Goal: Ask a question

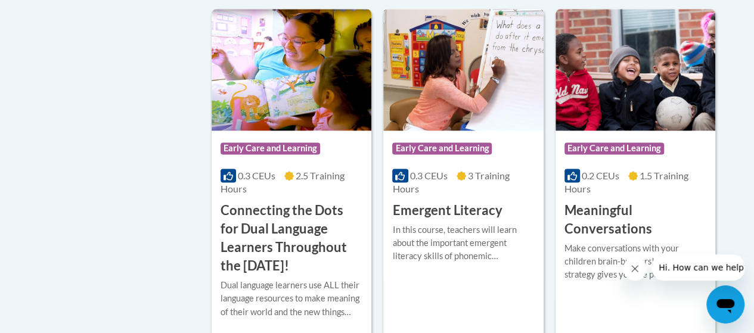
click at [446, 202] on h3 "Emergent Literacy" at bounding box center [447, 210] width 110 height 18
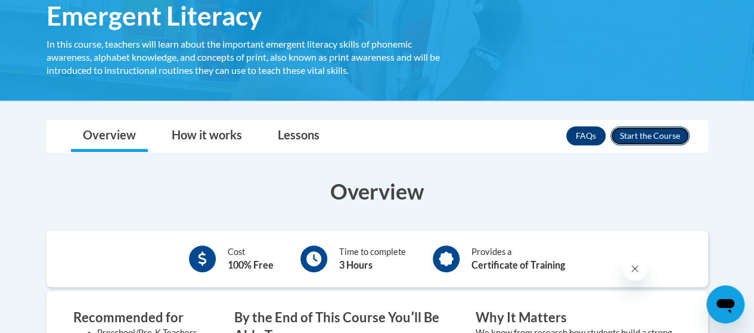
click at [636, 131] on button "Enroll" at bounding box center [649, 135] width 79 height 19
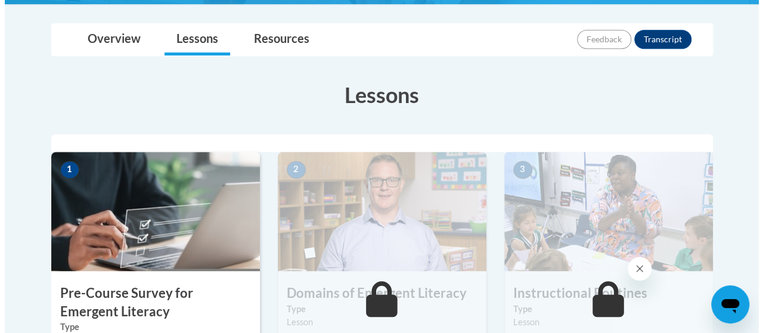
scroll to position [376, 0]
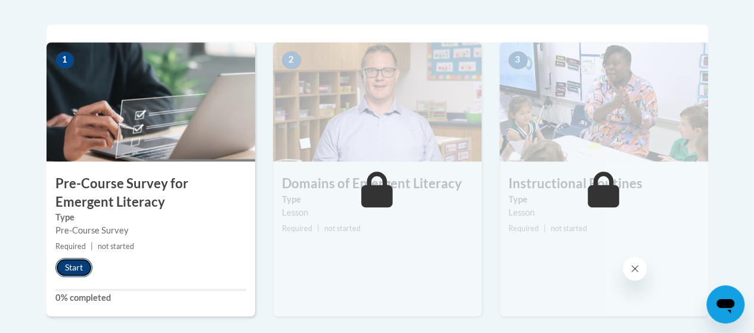
click at [76, 263] on button "Start" at bounding box center [73, 267] width 37 height 19
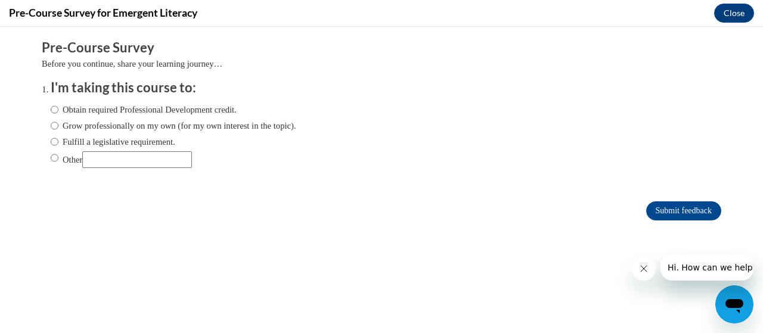
scroll to position [0, 0]
click at [51, 155] on input "Other" at bounding box center [55, 157] width 8 height 13
radio input "true"
click at [110, 154] on input "Other" at bounding box center [137, 159] width 110 height 17
type input "Pre-K Endorsement"
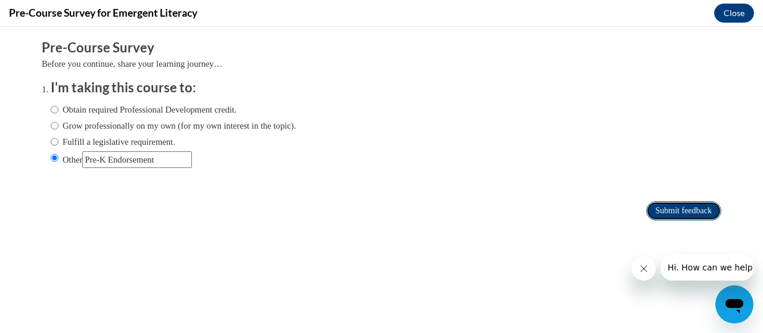
click at [669, 213] on input "Submit feedback" at bounding box center [683, 210] width 75 height 19
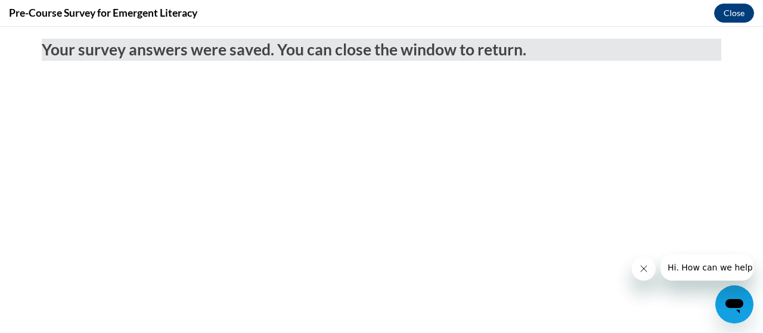
click at [708, 272] on span "Hi. How can we help?" at bounding box center [711, 268] width 89 height 10
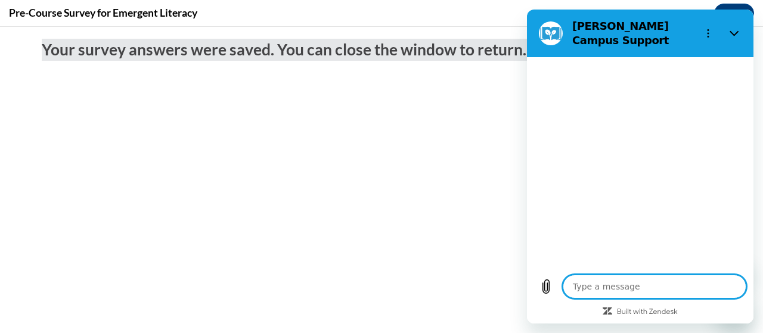
type textarea "x"
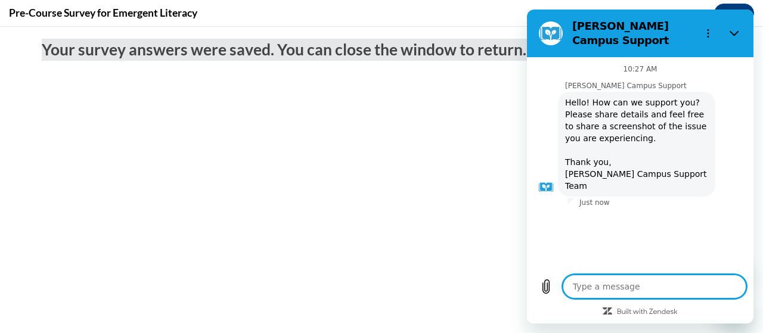
click at [614, 283] on textarea at bounding box center [654, 287] width 184 height 24
type textarea "I"
type textarea "x"
type textarea "I"
type textarea "x"
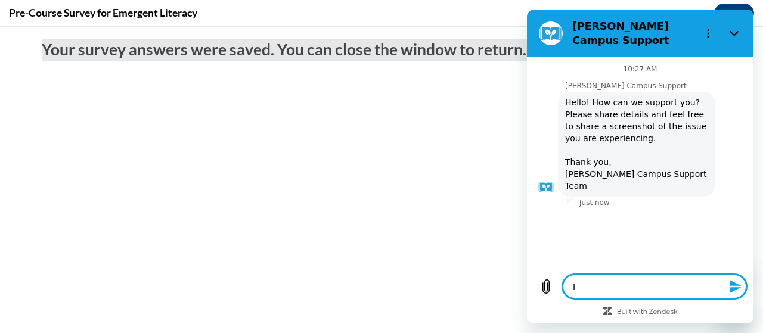
type textarea "I h"
type textarea "x"
type textarea "I ha"
type textarea "x"
type textarea "I hav"
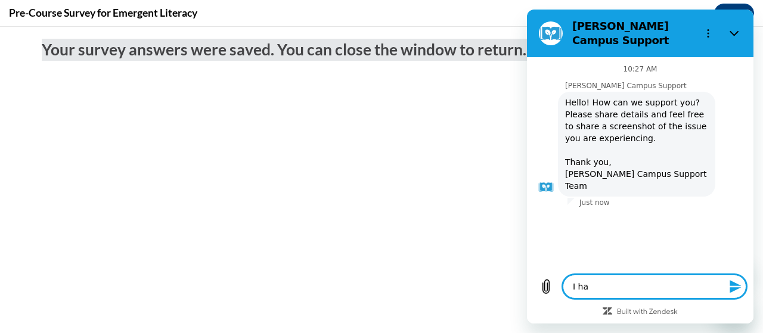
type textarea "x"
type textarea "I have"
type textarea "x"
type textarea "I have"
type textarea "x"
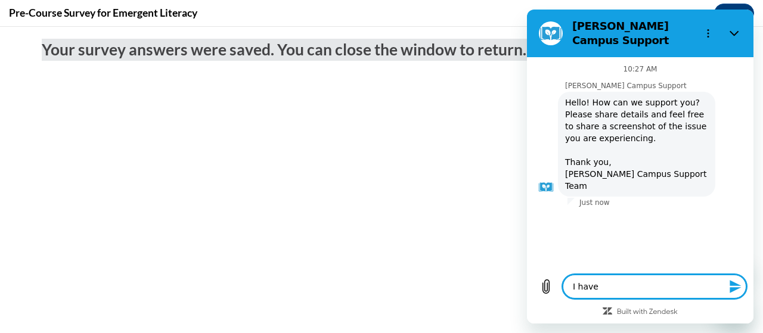
type textarea "I have c"
type textarea "x"
type textarea "I have co"
type textarea "x"
type textarea "I have com"
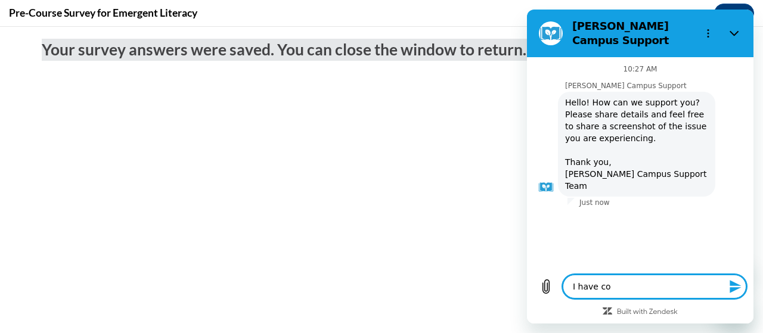
type textarea "x"
type textarea "I have comp"
type textarea "x"
type textarea "I have compl"
type textarea "x"
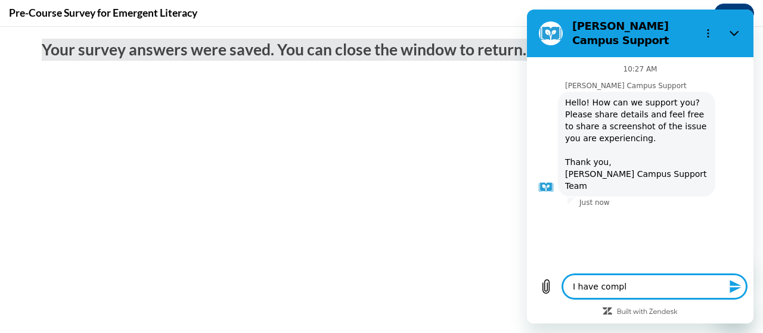
type textarea "I have comple"
type textarea "x"
type textarea "I have complet"
type textarea "x"
type textarea "I have complete"
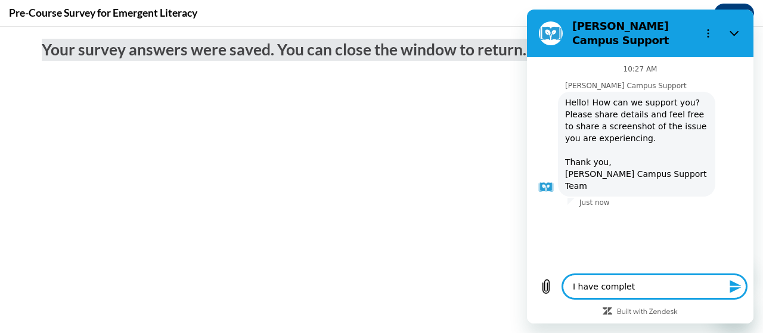
type textarea "x"
type textarea "I have completed"
type textarea "x"
type textarea "I have completed"
type textarea "x"
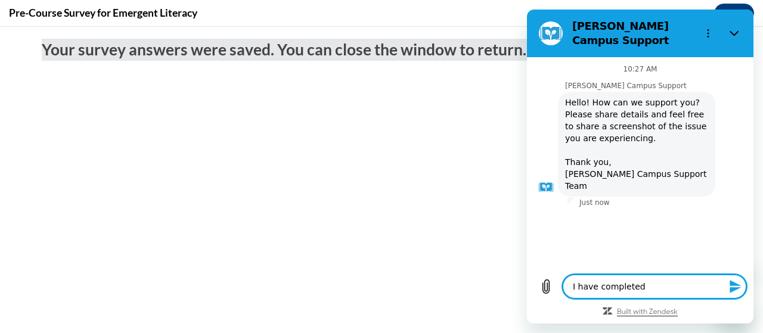
type textarea "I have completed 2"
type textarea "x"
type textarea "I have completed 2"
type textarea "x"
type textarea "I have completed 2 c"
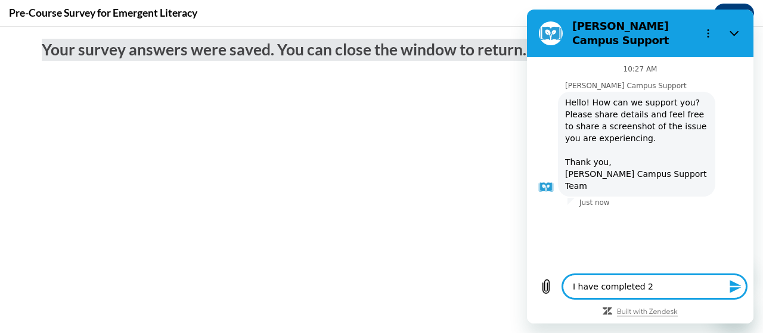
type textarea "x"
type textarea "I have completed 2 co"
type textarea "x"
type textarea "I have completed 2 cou"
type textarea "x"
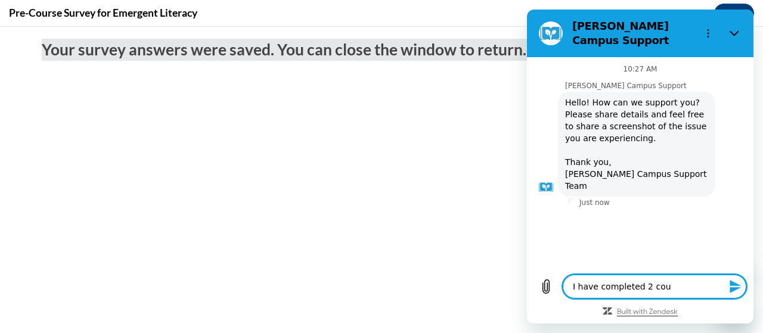
type textarea "I have completed 2 coue"
type textarea "x"
type textarea "I have completed 2 cou"
type textarea "x"
type textarea "I have completed 2 cour"
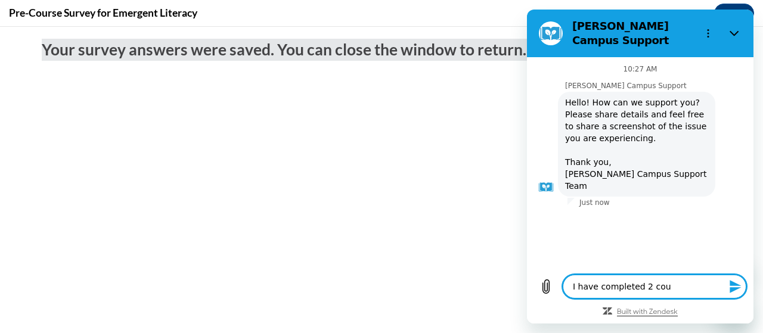
type textarea "x"
type textarea "I have completed 2 cours"
type textarea "x"
type textarea "I have completed 2 course"
type textarea "x"
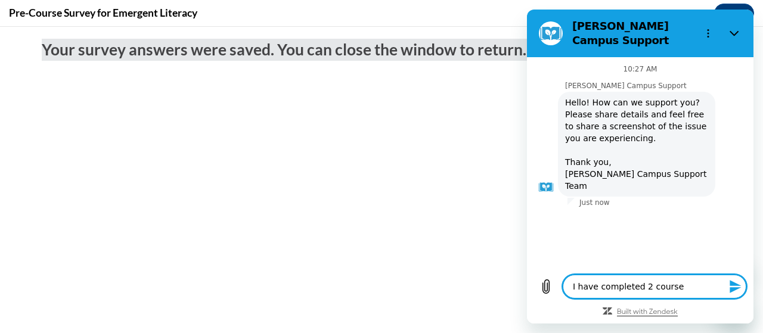
type textarea "I have completed 2 courses"
type textarea "x"
type textarea "I have completed 2 courses"
type textarea "x"
type textarea "I have completed 2 courses i"
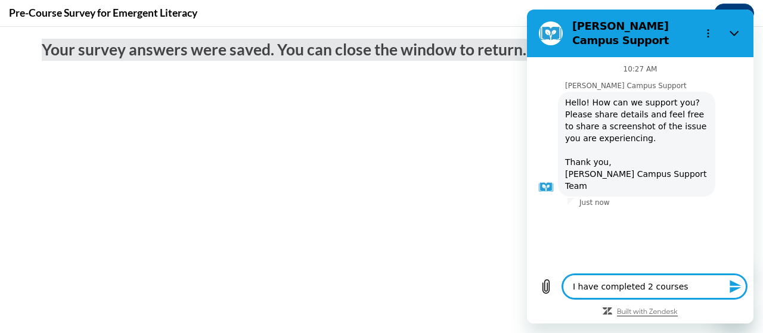
type textarea "x"
type textarea "I have completed 2 courses in"
type textarea "x"
type textarea "I have completed 2 courses in"
type textarea "x"
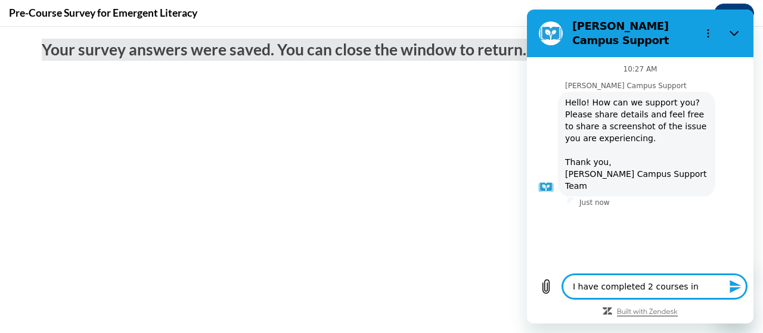
type textarea "I have completed 2 courses in w"
type textarea "x"
type textarea "I have completed 2 courses in wh"
type textarea "x"
type textarea "I have completed 2 courses in whi"
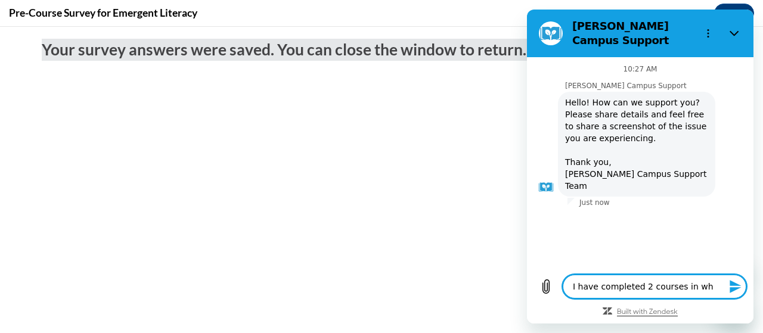
type textarea "x"
type textarea "I have completed 2 courses in whic"
type textarea "x"
type textarea "I have completed 2 courses in which"
type textarea "x"
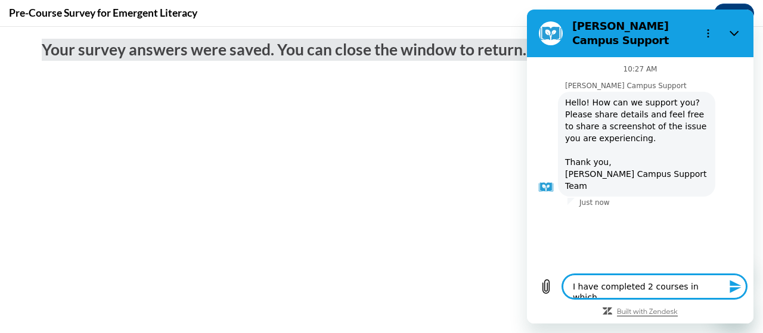
type textarea "I have completed 2 courses in which"
type textarea "x"
type textarea "I have completed 2 courses in which I"
type textarea "x"
type textarea "I have completed 2 courses in which I"
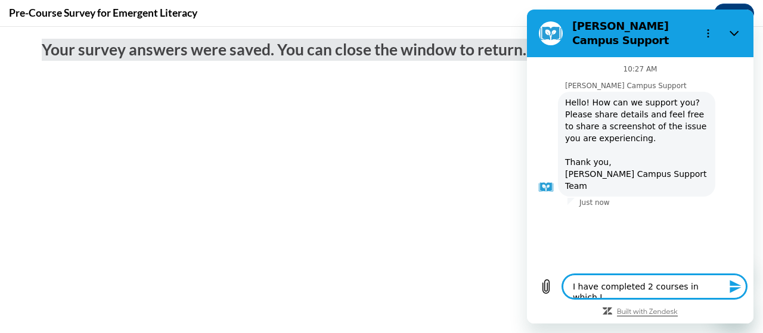
type textarea "x"
type textarea "I have completed 2 courses in which I d"
type textarea "x"
type textarea "I have completed 2 courses in which I di"
type textarea "x"
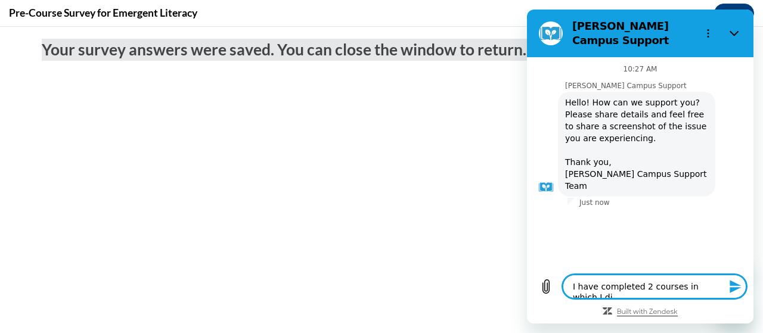
type textarea "I have completed 2 courses in which I did"
type textarea "x"
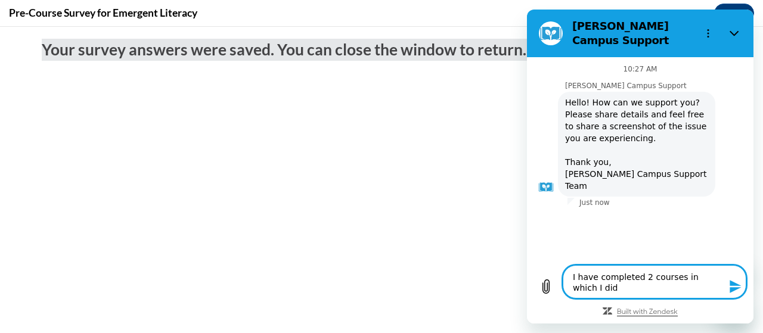
type textarea "I have completed 2 courses in which I did"
type textarea "x"
type textarea "I have completed 2 courses in which I did n"
type textarea "x"
type textarea "I have completed 2 courses in which I did ni"
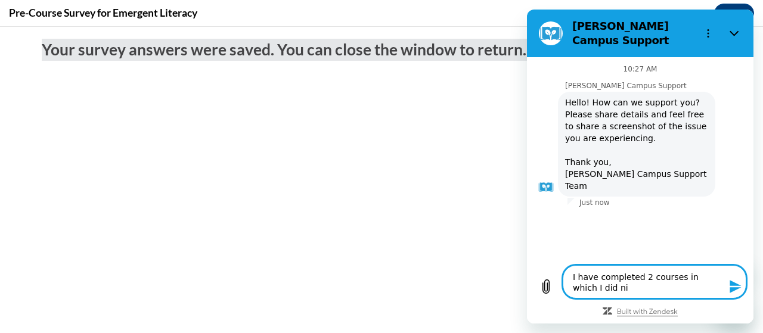
type textarea "x"
type textarea "I have completed 2 courses in which I did n"
type textarea "x"
type textarea "I have completed 2 courses in which I did no"
type textarea "x"
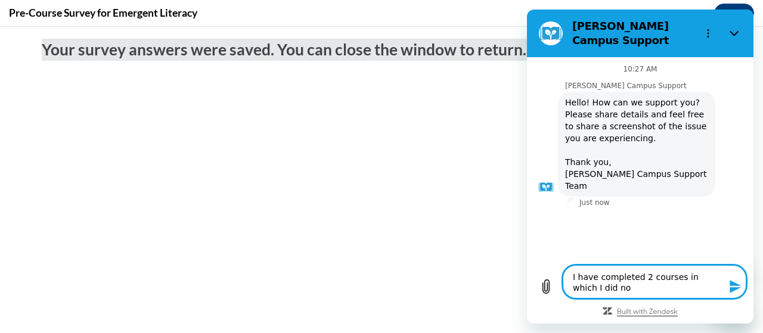
type textarea "I have completed 2 courses in which I did not"
type textarea "x"
type textarea "I have completed 2 courses in which I did not"
type textarea "x"
type textarea "I have completed 2 courses in which I did not r"
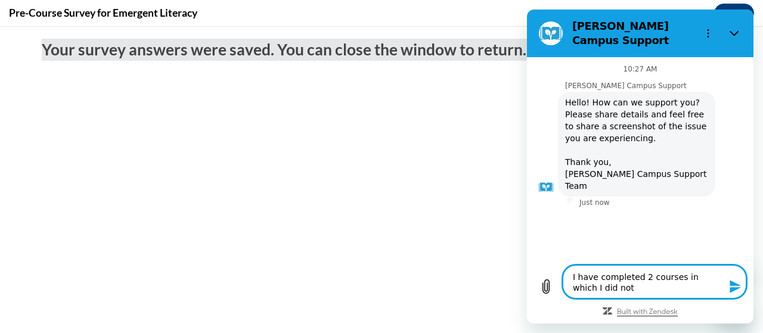
type textarea "x"
type textarea "I have completed 2 courses in which I did not re"
type textarea "x"
type textarea "I have completed 2 courses in which I did not rec"
type textarea "x"
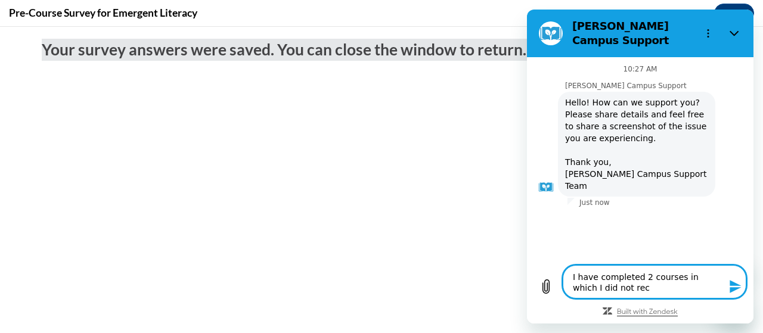
type textarea "I have completed 2 courses in which I did not reci"
type textarea "x"
type textarea "I have completed 2 courses in which I did not [PERSON_NAME]"
type textarea "x"
type textarea "I have completed 2 courses in which I did not reci"
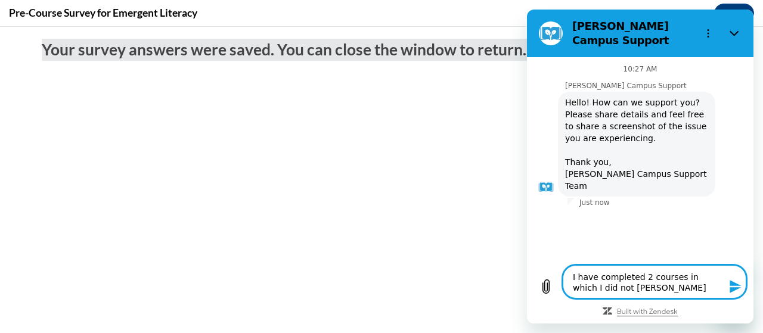
type textarea "x"
type textarea "I have completed 2 courses in which I did not rec"
type textarea "x"
type textarea "I have completed 2 courses in which I did not rece"
type textarea "x"
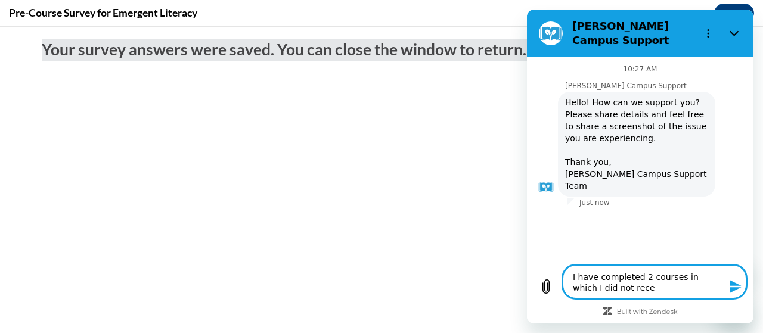
type textarea "I have completed 2 courses in which I did not recei"
type textarea "x"
type textarea "I have completed 2 courses in which I did not receiv"
type textarea "x"
type textarea "I have completed 2 courses in which I did not receive"
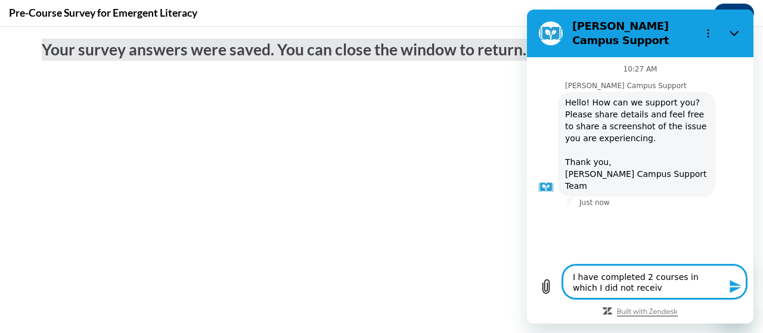
type textarea "x"
type textarea "I have completed 2 courses in which I did not receive"
type textarea "x"
type textarea "I have completed 2 courses in which I did not receive a"
type textarea "x"
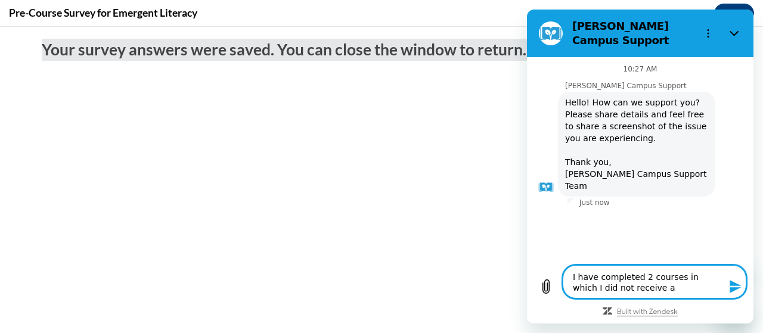
type textarea "I have completed 2 courses in which I did not receive a"
type textarea "x"
type textarea "I have completed 2 courses in which I did not receive a c"
type textarea "x"
type textarea "I have completed 2 courses in which I did not receive a ce"
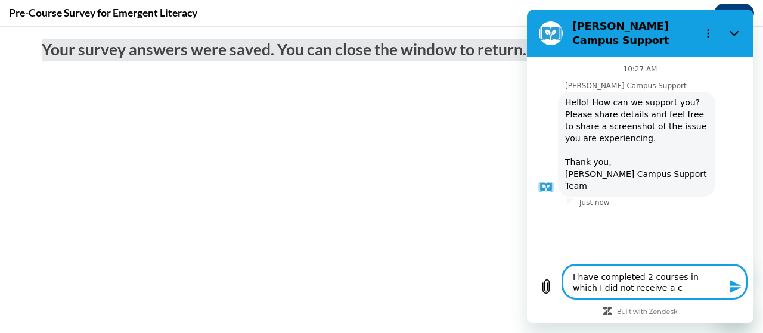
type textarea "x"
type textarea "I have completed 2 courses in which I did not receive a cer"
type textarea "x"
type textarea "I have completed 2 courses in which I did not receive a cert"
type textarea "x"
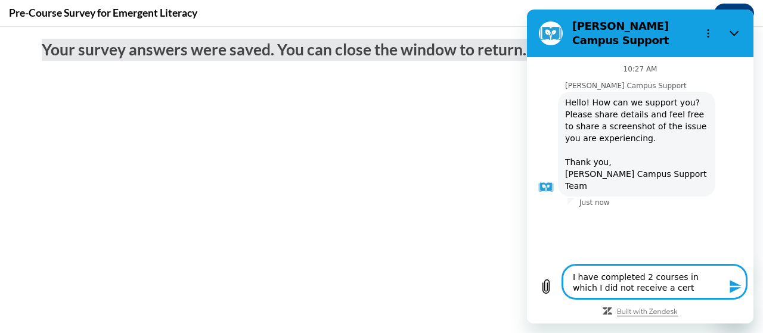
type textarea "I have completed 2 courses in which I did not receive a certi"
type textarea "x"
type textarea "I have completed 2 courses in which I did not receive a certif"
type textarea "x"
type textarea "I have completed 2 courses in which I did not receive a certifi"
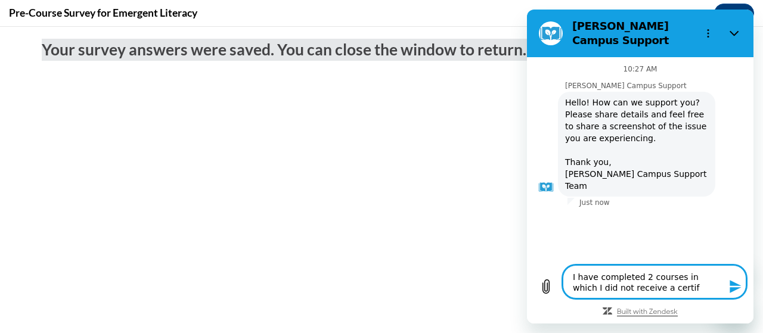
type textarea "x"
type textarea "I have completed 2 courses in which I did not receive a certific"
type textarea "x"
type textarea "I have completed 2 courses in which I did not receive a certifica"
type textarea "x"
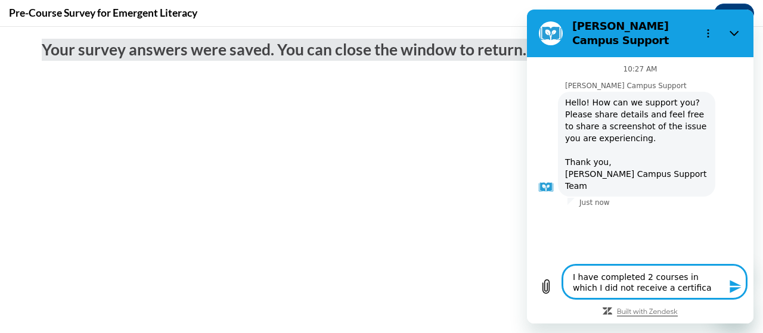
type textarea "I have completed 2 courses in which I did not receive a certificat"
type textarea "x"
type textarea "I have completed 2 courses in which I did not receive a certificate"
type textarea "x"
type textarea "I have completed 2 courses in which I did not receive a certificate."
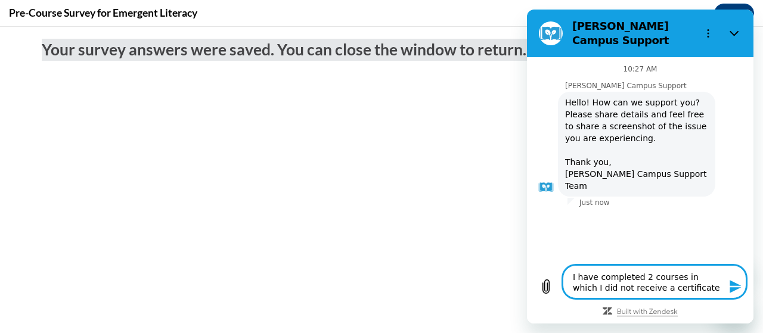
type textarea "x"
type textarea "I have completed 2 courses in which I did not receive a certificate."
type textarea "x"
type textarea "I have completed 2 courses in which I did not receive a certificate. I"
type textarea "x"
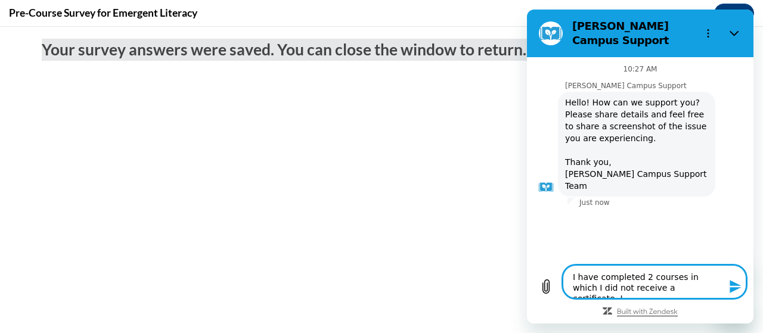
type textarea "I have completed 2 courses in which I did not receive a certificate. It"
type textarea "x"
type textarea "I have completed 2 courses in which I did not receive a certificate. It"
type textarea "x"
type textarea "I have completed 2 courses in which I did not receive a certificate. It i"
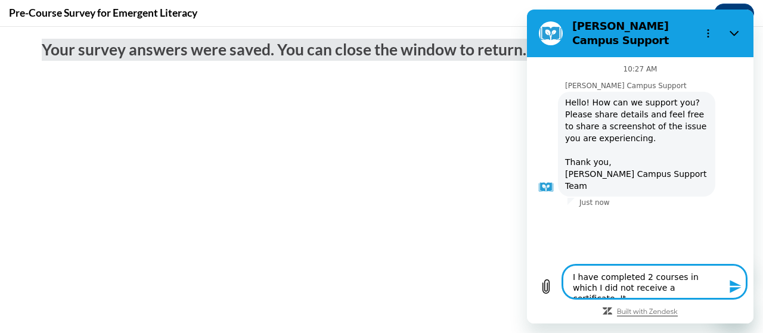
type textarea "x"
type textarea "I have completed 2 courses in which I did not receive a certificate. It is"
type textarea "x"
type textarea "I have completed 2 courses in which I did not receive a certificate. It is"
type textarea "x"
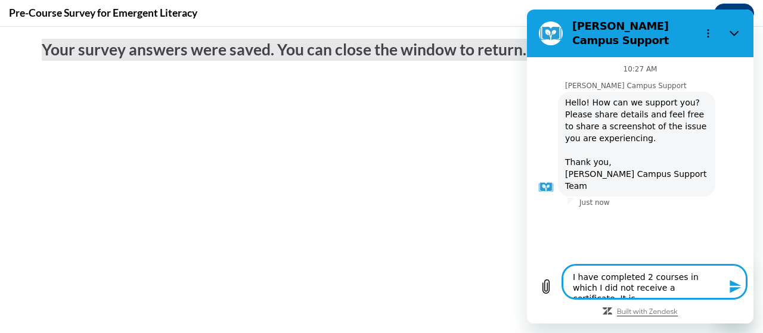
type textarea "I have completed 2 courses in which I did not receive a certificate. It is s"
type textarea "x"
type textarea "I have completed 2 courses in which I did not receive a certificate. It is st"
type textarea "x"
type textarea "I have completed 2 courses in which I did not receive a certificate. It is sto"
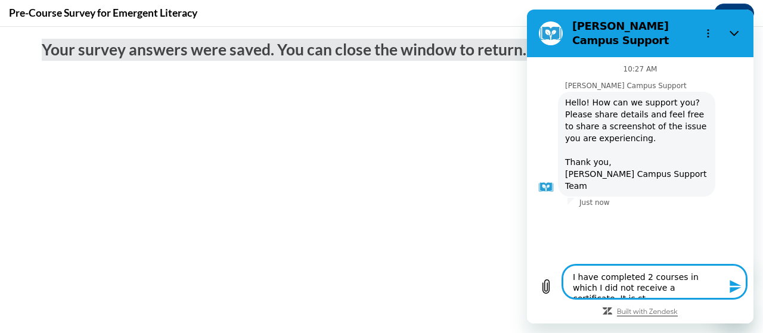
type textarea "x"
type textarea "I have completed 2 courses in which I did not receive a certificate. It is stoo"
type textarea "x"
type textarea "I have completed 2 courses in which I did not receive a certificate. It is sto"
type textarea "x"
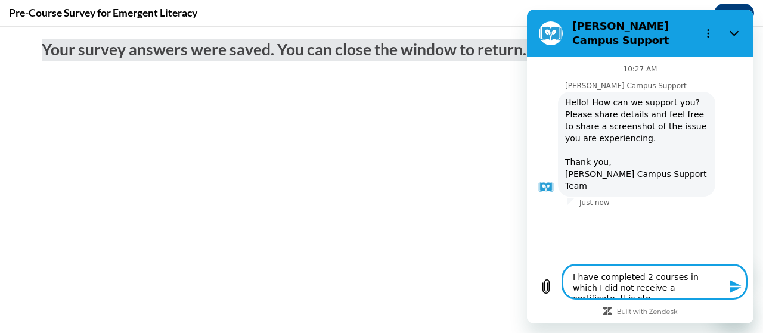
type textarea "I have completed 2 courses in which I did not receive a certificate. It is stop"
type textarea "x"
type textarea "I have completed 2 courses in which I did not receive a certificate. It is stopp"
type textarea "x"
type textarea "I have completed 2 courses in which I did not receive a certificate. It is stop…"
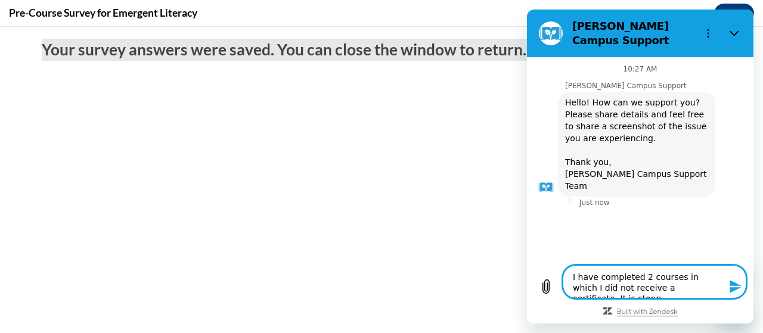
type textarea "x"
type textarea "I have completed 2 courses in which I did not receive a certificate. It is stop…"
type textarea "x"
type textarea "I have completed 2 courses in which I did not receive a certificate. It is stop…"
type textarea "x"
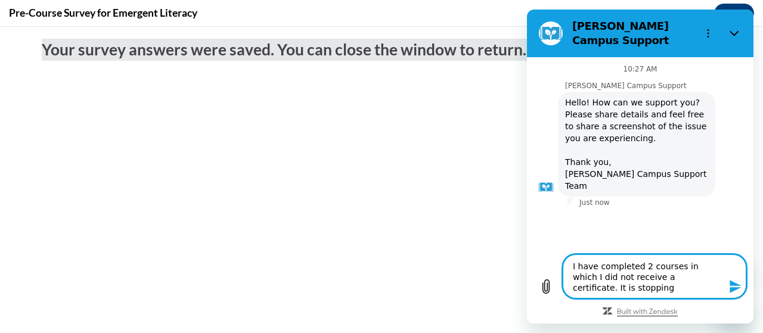
type textarea "I have completed 2 courses in which I did not receive a certificate. It is stop…"
type textarea "x"
type textarea "I have completed 2 courses in which I did not receive a certificate. It is stop…"
type textarea "x"
type textarea "I have completed 2 courses in which I did not receive a certificate. It is stop…"
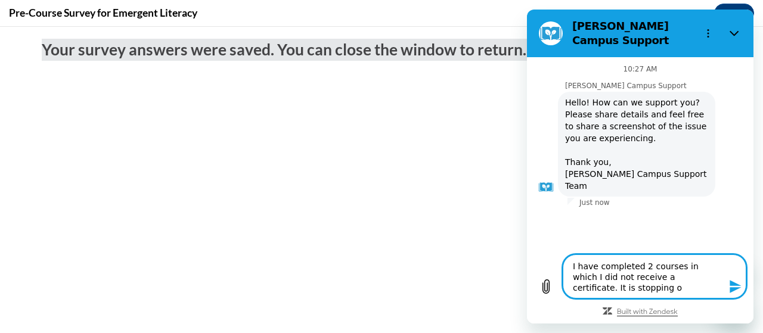
type textarea "x"
type textarea "I have completed 2 courses in which I did not receive a certificate. It is stop…"
type textarea "x"
type textarea "I have completed 2 courses in which I did not receive a certificate. It is stop…"
type textarea "x"
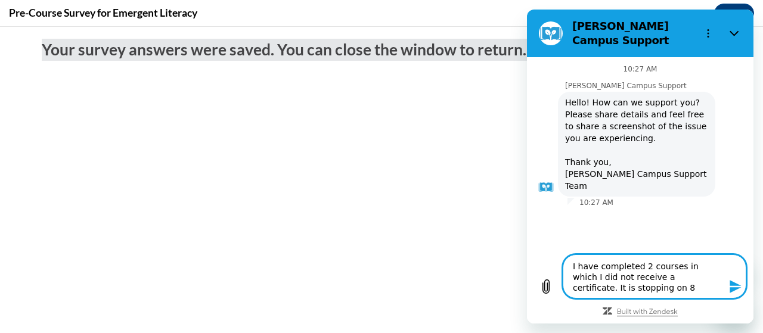
type textarea "I have completed 2 courses in which I did not receive a certificate. It is stop…"
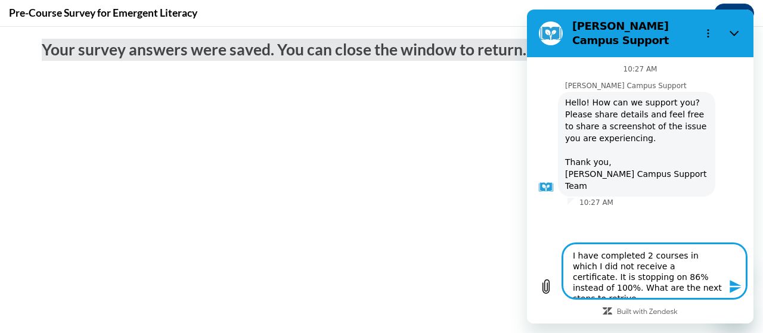
click at [641, 321] on div "Type a message I have completed 2 courses in which I did not receive a certific…" at bounding box center [640, 280] width 226 height 87
click at [661, 288] on textarea "I have completed 2 courses in which I did not receive a certificate. It is stop…" at bounding box center [654, 271] width 184 height 55
click at [682, 287] on textarea "I have completed 2 courses in which I did not receive a certificate. It is stop…" at bounding box center [654, 271] width 184 height 55
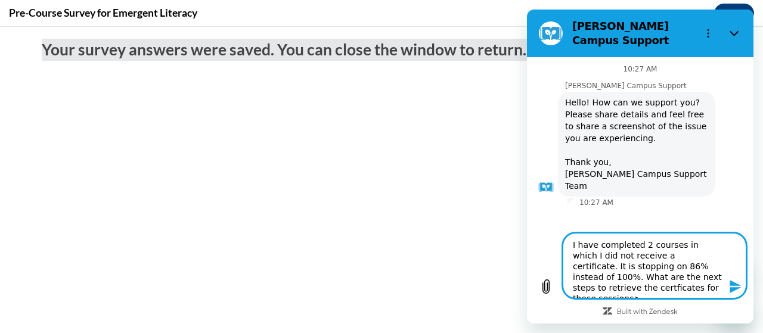
click at [608, 292] on textarea "I have completed 2 courses in which I did not receive a certificate. It is stop…" at bounding box center [654, 266] width 184 height 66
click at [611, 291] on textarea "I have completed 2 courses in which I did not receive a certificate. It is stop…" at bounding box center [654, 266] width 184 height 66
click at [694, 288] on textarea "I have completed 2 courses in which I did not receive a certificate. It is stop…" at bounding box center [654, 266] width 184 height 66
click at [737, 287] on icon "Send message" at bounding box center [735, 286] width 14 height 14
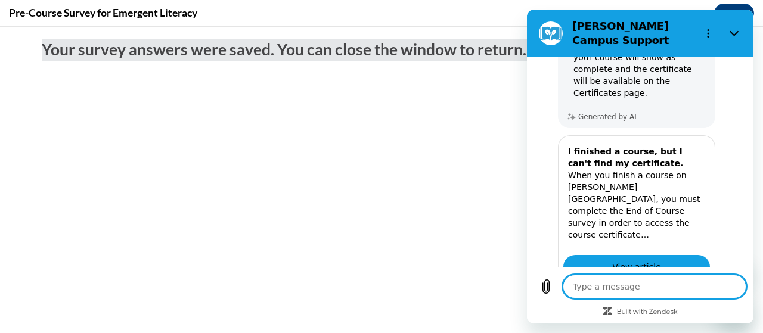
scroll to position [359, 0]
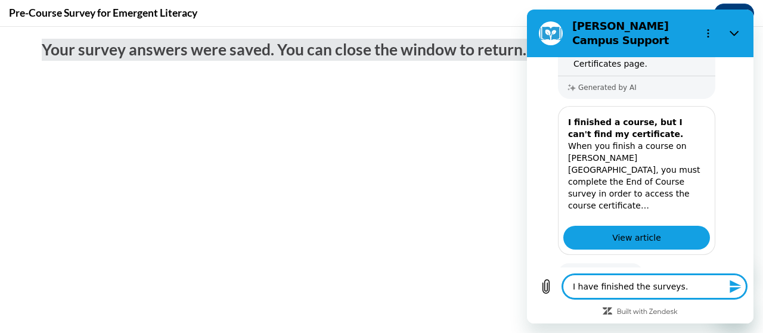
click at [708, 288] on textarea "I have finished the surveys." at bounding box center [654, 287] width 184 height 24
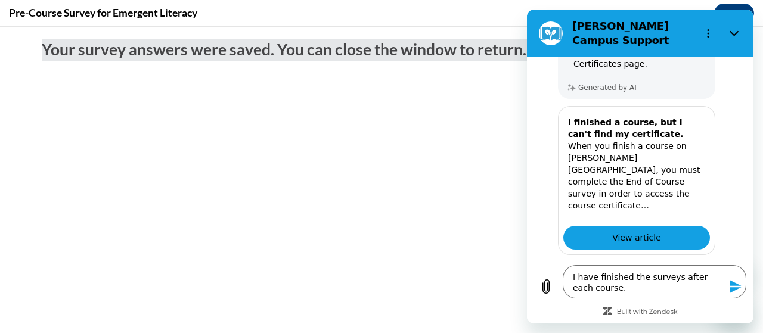
click at [733, 289] on icon "Send message" at bounding box center [734, 286] width 11 height 13
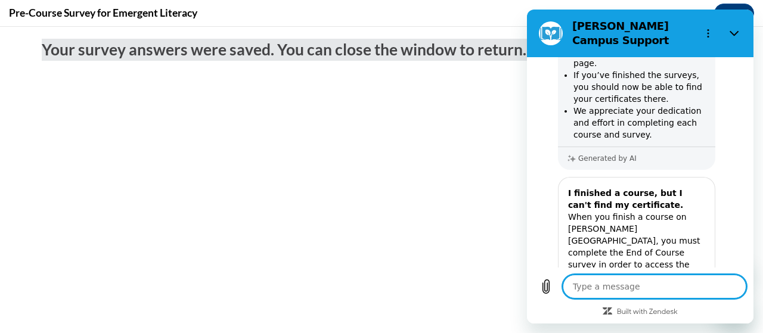
scroll to position [759, 0]
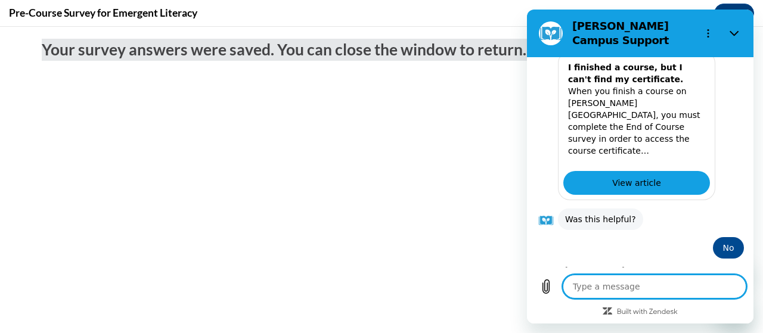
scroll to position [850, 0]
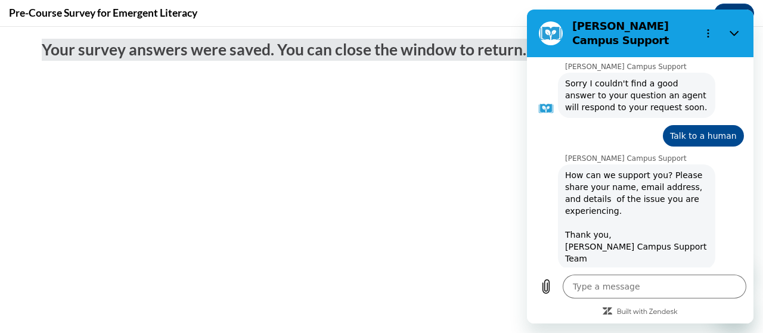
scroll to position [0, 231]
click at [617, 306] on input "[PERSON_NAME] - [EMAIL_ADDRESS][DOMAIN_NAME] ; I have finished 2 of the courses…" at bounding box center [651, 318] width 166 height 25
click at [714, 306] on input "[PERSON_NAME] - [EMAIL_ADDRESS][DOMAIN_NAME] ; I have finished 2 of the courses…" at bounding box center [651, 318] width 166 height 25
click at [715, 306] on input "[PERSON_NAME] - [EMAIL_ADDRESS][DOMAIN_NAME] ; I have finished 2 of the courses…" at bounding box center [651, 318] width 166 height 25
click at [714, 306] on input "[PERSON_NAME] - [EMAIL_ADDRESS][DOMAIN_NAME] ; I have finished 2 of the courses…" at bounding box center [651, 318] width 166 height 25
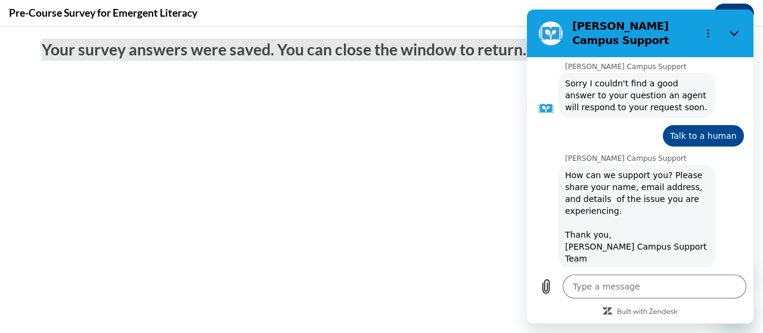
scroll to position [0, 225]
click at [714, 306] on input "[PERSON_NAME] - [EMAIL_ADDRESS][DOMAIN_NAME] ; I have finished 2 of the courses…" at bounding box center [651, 318] width 166 height 25
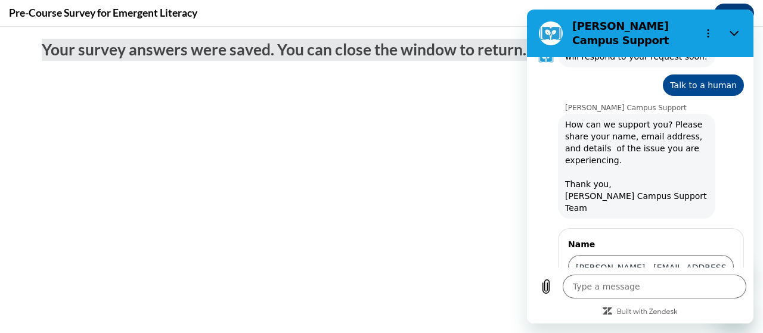
scroll to position [1105, 0]
click at [648, 306] on input "Email" at bounding box center [651, 318] width 166 height 25
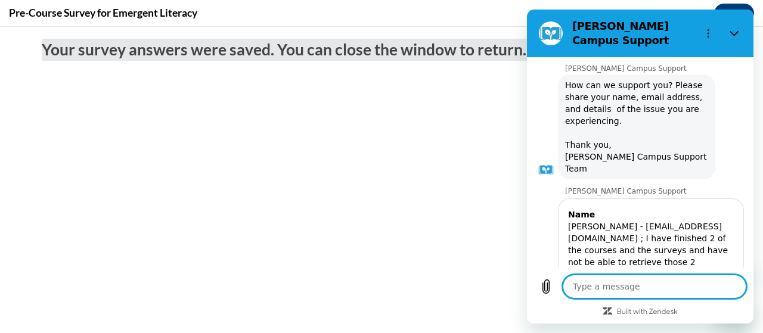
scroll to position [1146, 0]
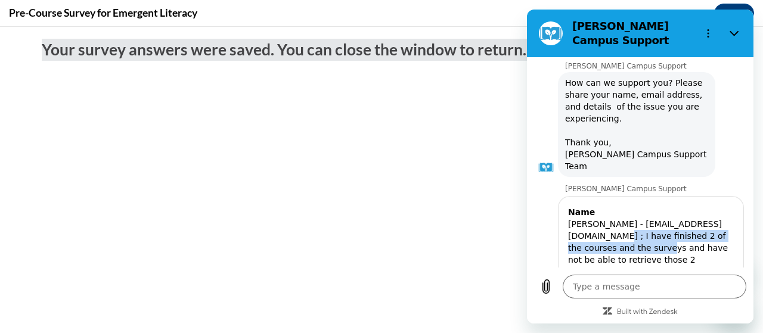
drag, startPoint x: 568, startPoint y: 130, endPoint x: 607, endPoint y: 141, distance: 39.6
click at [607, 218] on div "[PERSON_NAME] - [EMAIL_ADDRESS][DOMAIN_NAME] ; I have finished 2 of the courses…" at bounding box center [651, 248] width 166 height 60
click at [661, 287] on div "Email" at bounding box center [651, 293] width 166 height 12
drag, startPoint x: 567, startPoint y: 129, endPoint x: 629, endPoint y: 157, distance: 68.0
click at [629, 218] on div "[PERSON_NAME] - [EMAIL_ADDRESS][DOMAIN_NAME] ; I have finished 2 of the courses…" at bounding box center [651, 248] width 166 height 60
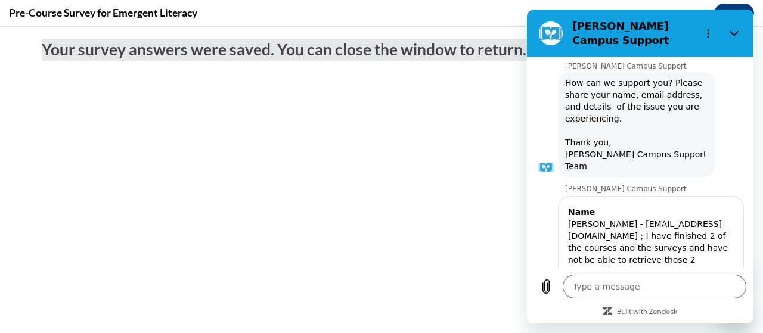
click at [696, 218] on div "[PERSON_NAME] - [EMAIL_ADDRESS][DOMAIN_NAME] ; I have finished 2 of the courses…" at bounding box center [651, 248] width 166 height 60
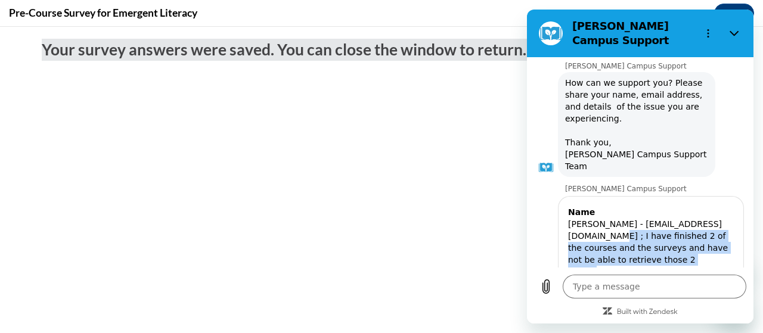
drag, startPoint x: 565, startPoint y: 127, endPoint x: 640, endPoint y: 156, distance: 79.8
click at [640, 196] on div "Name [PERSON_NAME] - [EMAIL_ADDRESS][DOMAIN_NAME] ; I have finished 2 of the co…" at bounding box center [651, 258] width 186 height 125
copy div "I have finished 2 of the courses and the surveys and have not be able to retrie…"
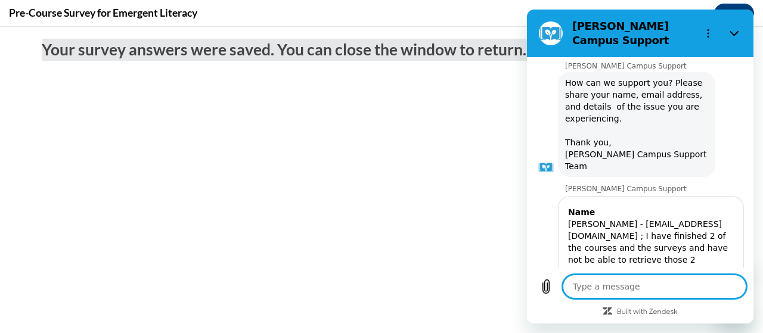
click at [641, 286] on textarea at bounding box center [654, 287] width 184 height 24
paste textarea "I have finished 2 of the courses and the surveys and have not be able to retrie…"
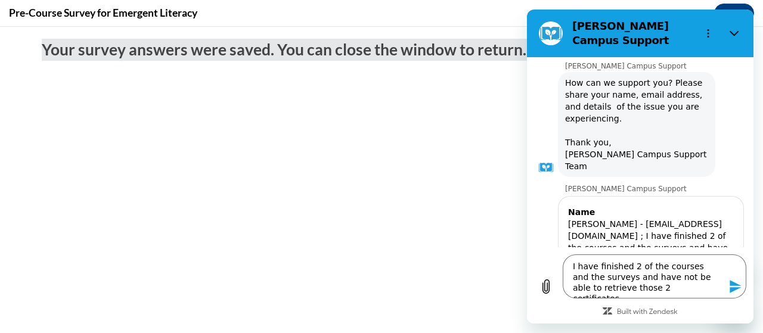
click at [739, 284] on icon "Send message" at bounding box center [735, 286] width 14 height 14
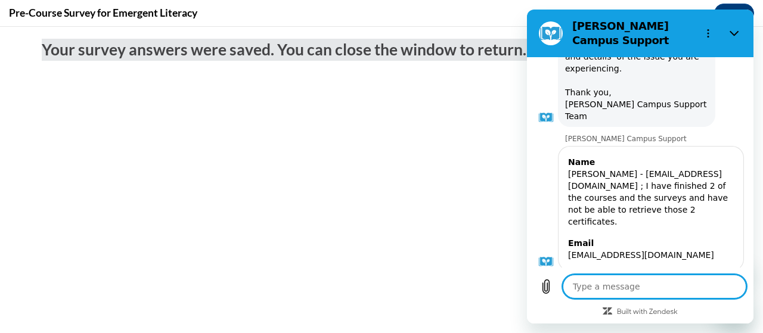
scroll to position [1198, 0]
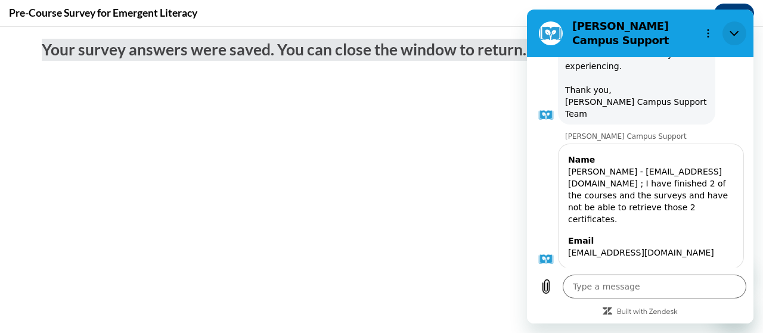
click at [736, 29] on icon "Close" at bounding box center [734, 34] width 10 height 10
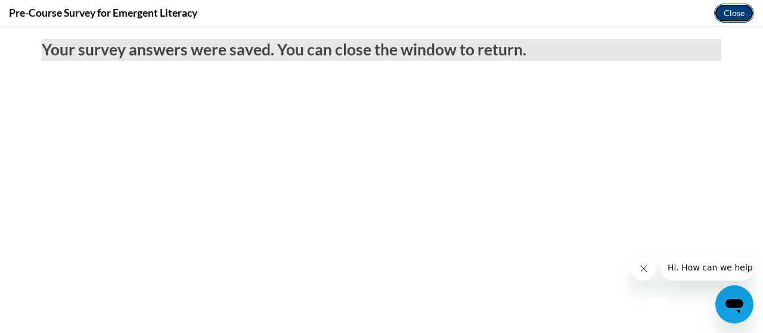
click at [729, 19] on button "Close" at bounding box center [734, 13] width 40 height 19
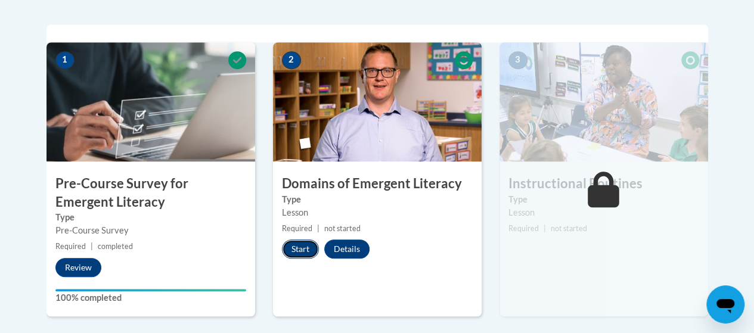
click at [292, 244] on button "Start" at bounding box center [300, 249] width 37 height 19
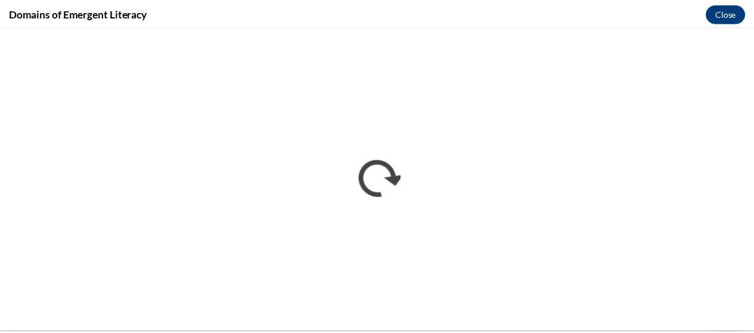
scroll to position [0, 0]
